Goal: Task Accomplishment & Management: Use online tool/utility

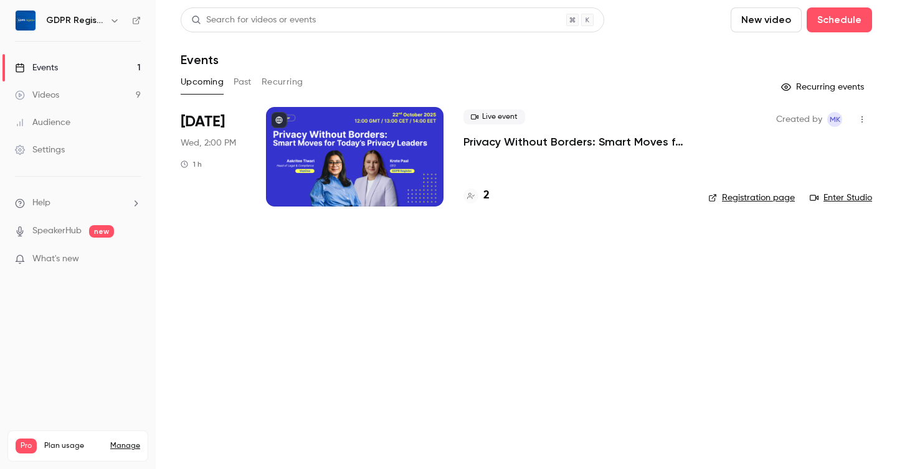
click at [242, 82] on button "Past" at bounding box center [243, 82] width 18 height 20
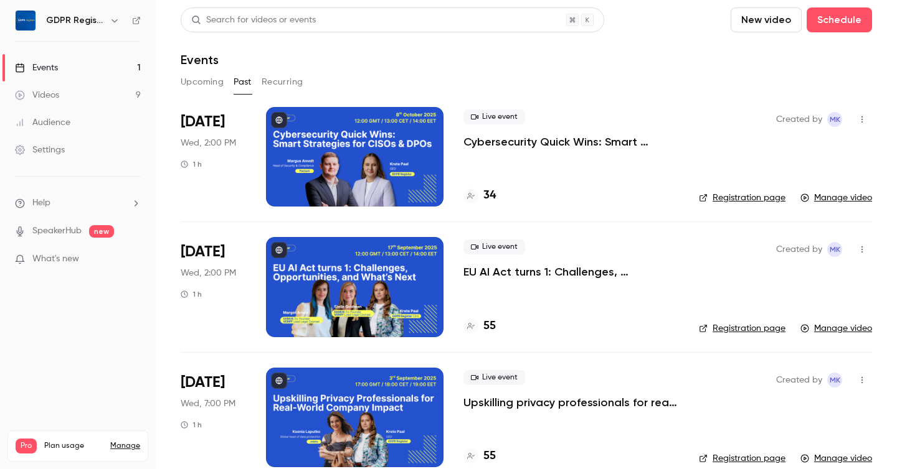
click at [181, 83] on button "Upcoming" at bounding box center [202, 82] width 43 height 20
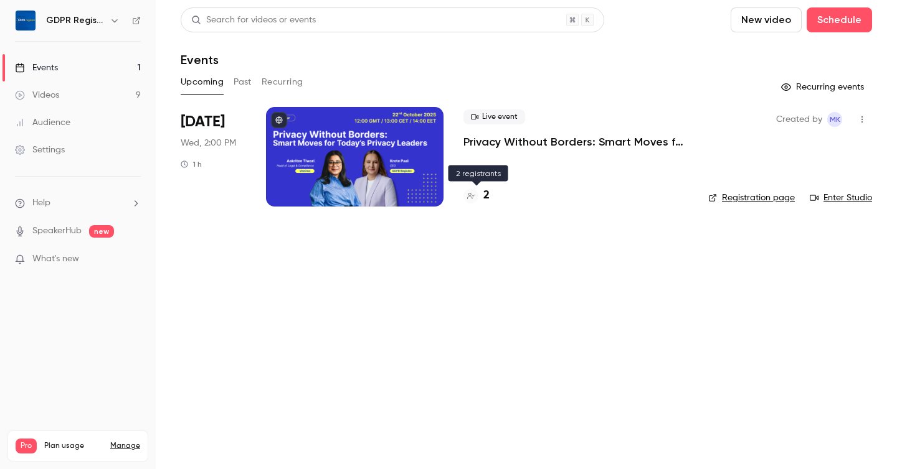
click at [483, 194] on h4 "2" at bounding box center [486, 195] width 6 height 17
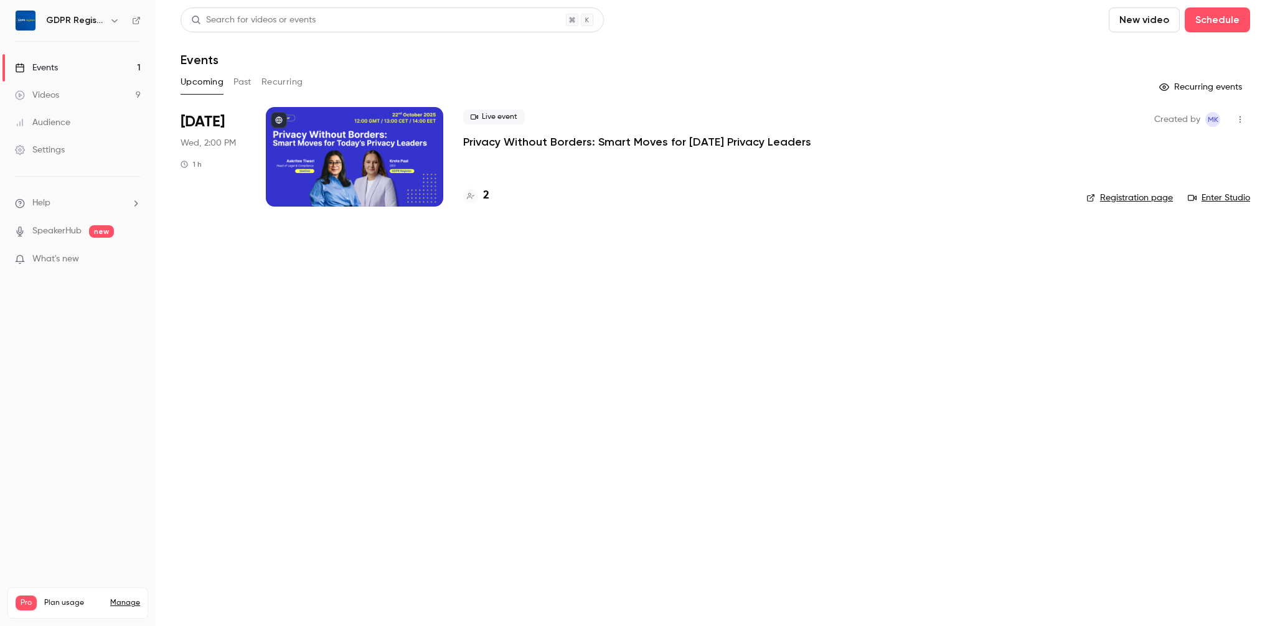
click at [1136, 197] on link "Registration page" at bounding box center [1130, 198] width 87 height 12
click at [1242, 120] on icon "button" at bounding box center [1240, 119] width 10 height 9
click at [994, 201] on div at bounding box center [637, 313] width 1275 height 626
click at [257, 129] on li "Oct 22 Wed, 2:00 PM 1 h Live event Privacy Without Borders: Smart Moves for Tod…" at bounding box center [716, 164] width 1070 height 115
click at [352, 153] on div at bounding box center [354, 157] width 177 height 100
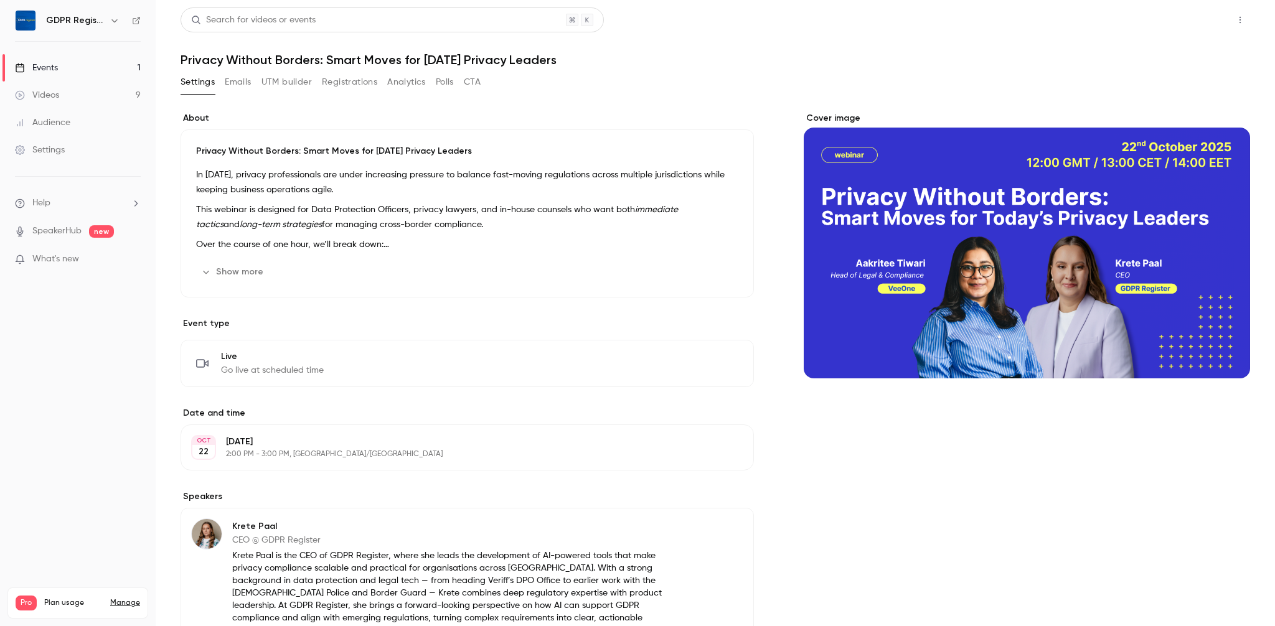
click at [1204, 28] on button "Share" at bounding box center [1195, 19] width 49 height 25
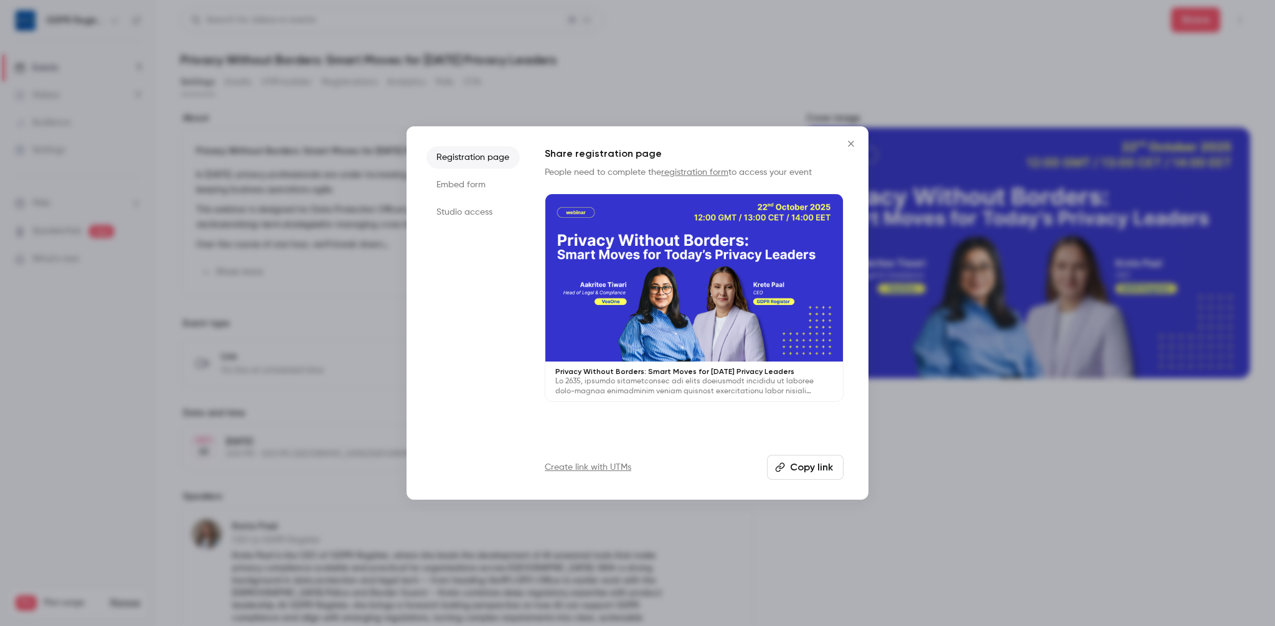
click at [463, 179] on li "Embed form" at bounding box center [473, 185] width 93 height 22
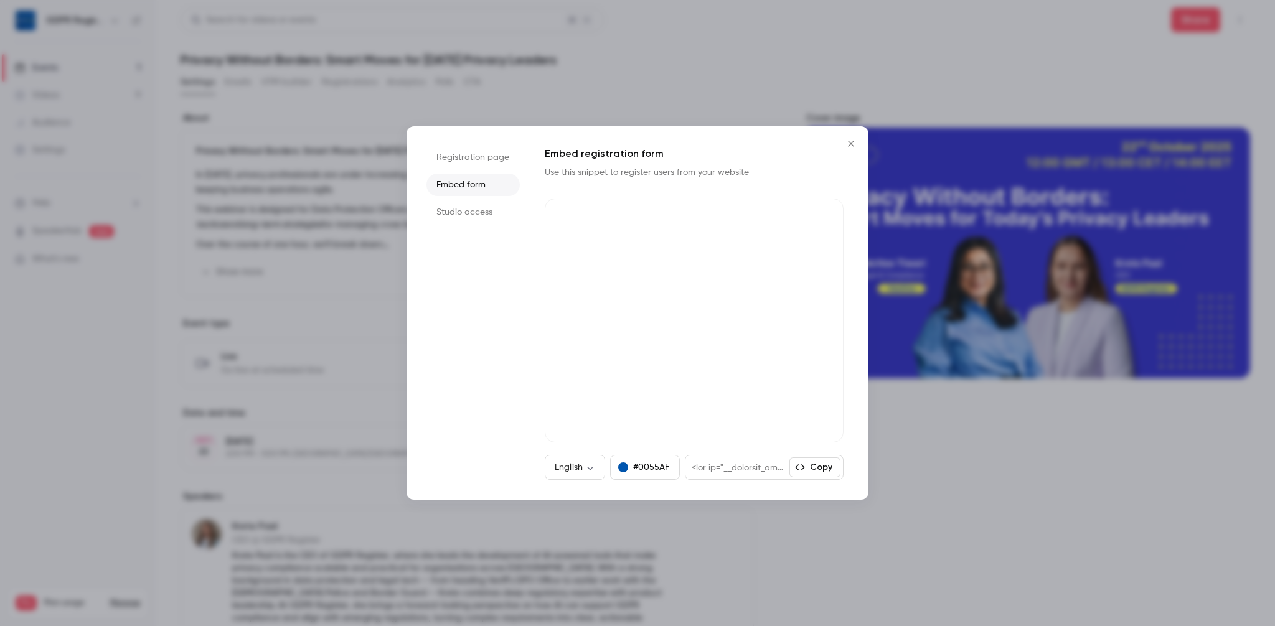
click at [814, 476] on button "Copy" at bounding box center [815, 468] width 51 height 20
click at [821, 466] on button "Copy" at bounding box center [815, 468] width 51 height 20
